Goal: Transaction & Acquisition: Purchase product/service

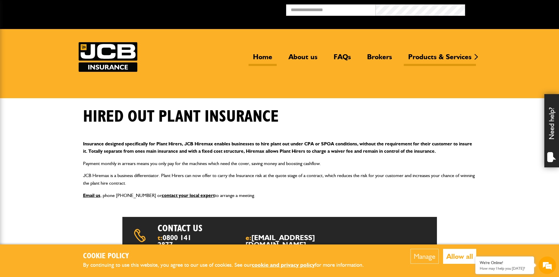
click at [260, 56] on link "Home" at bounding box center [262, 59] width 28 height 13
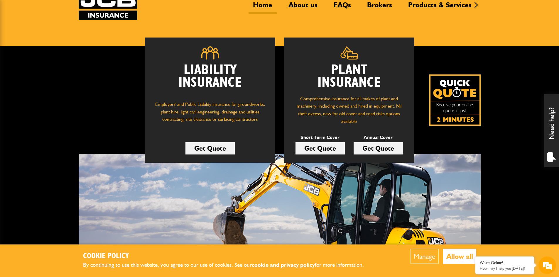
scroll to position [59, 0]
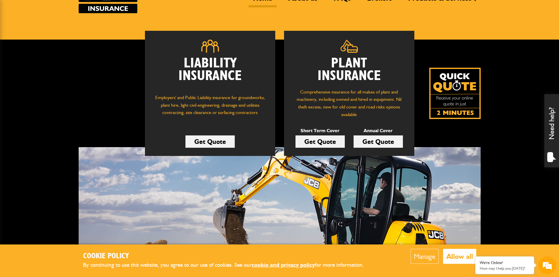
click at [325, 144] on link "Get Quote" at bounding box center [319, 142] width 49 height 12
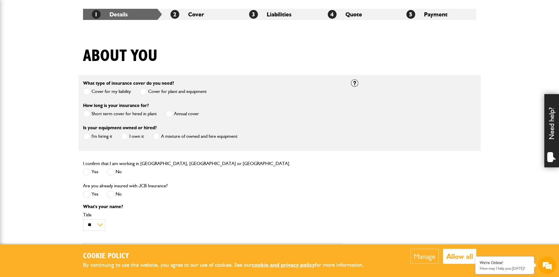
scroll to position [117, 0]
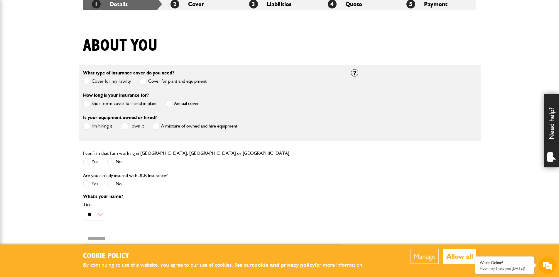
click at [87, 104] on span at bounding box center [86, 103] width 7 height 7
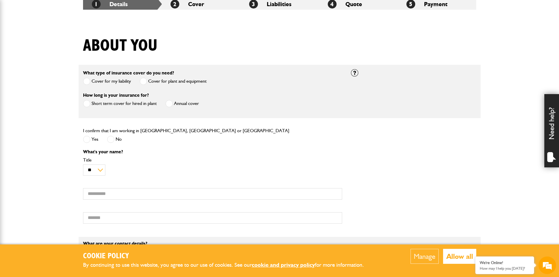
click at [87, 142] on span at bounding box center [86, 139] width 7 height 7
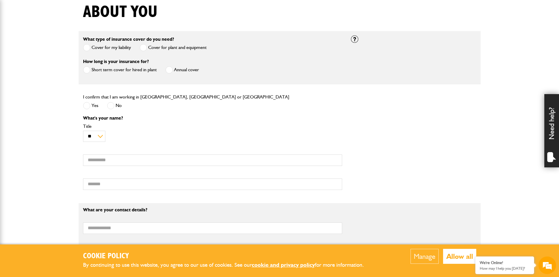
scroll to position [0, 0]
